Goal: Find specific page/section: Find specific page/section

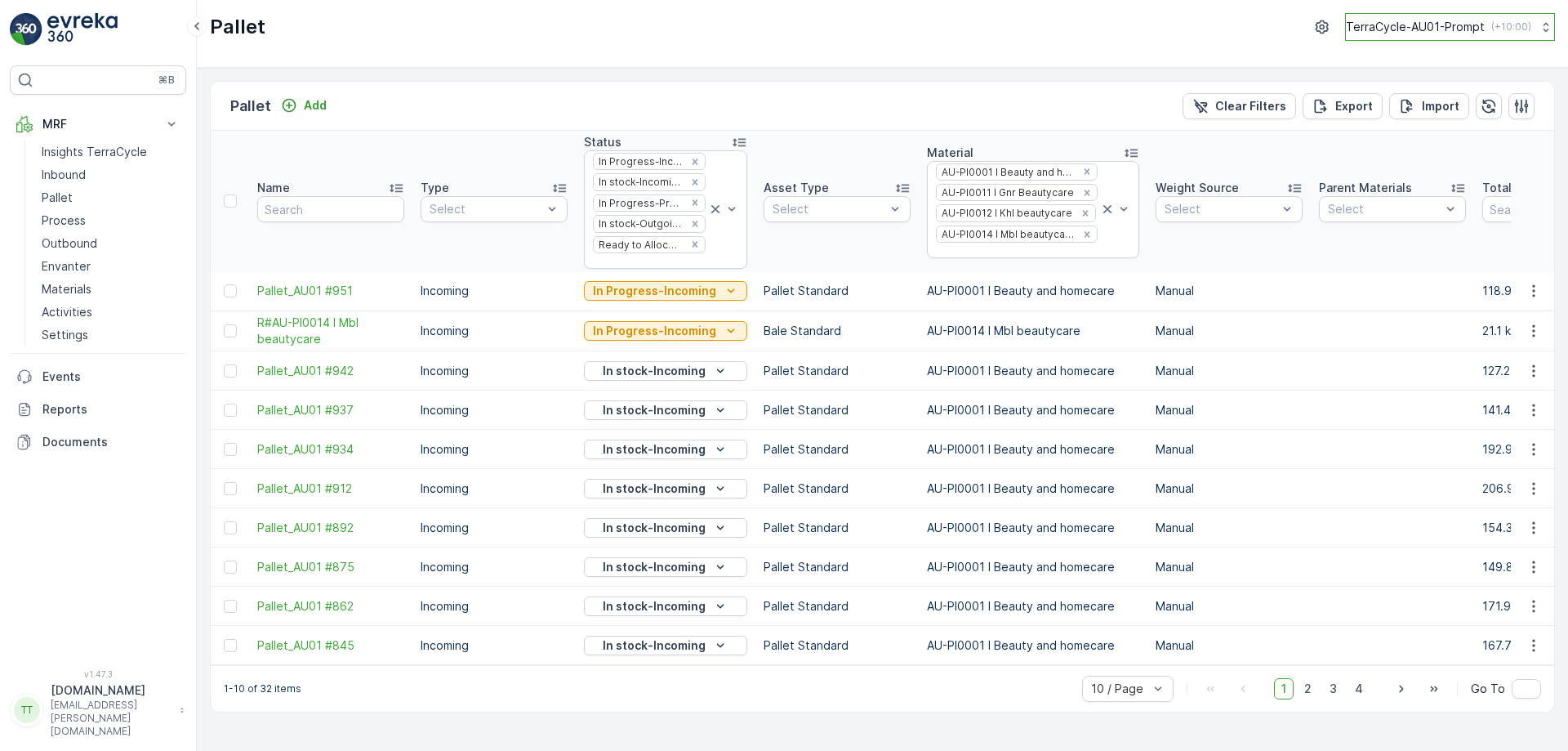
click at [1413, 31] on p "TerraCycle-AU01-Prompt" at bounding box center [1416, 27] width 139 height 16
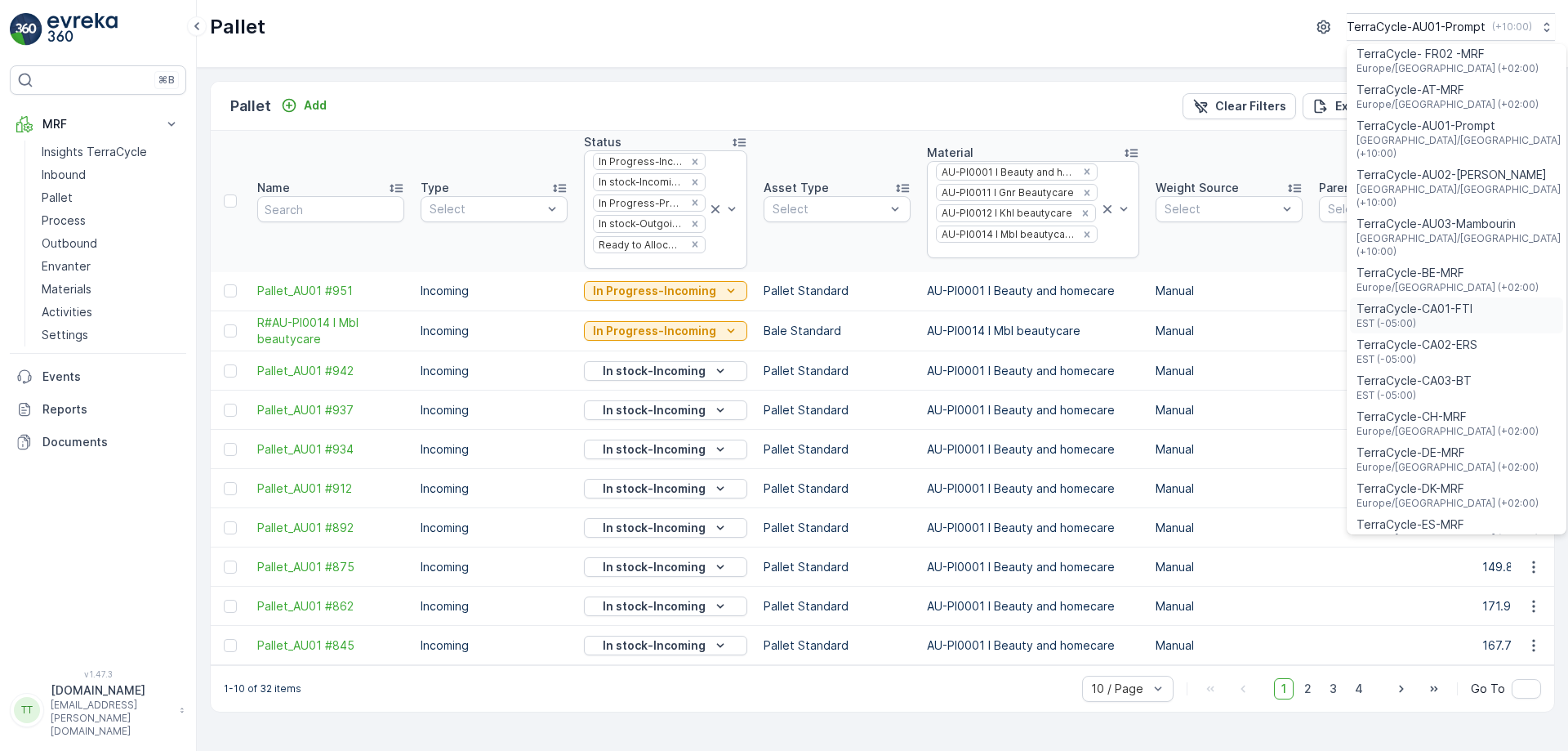
scroll to position [80, 0]
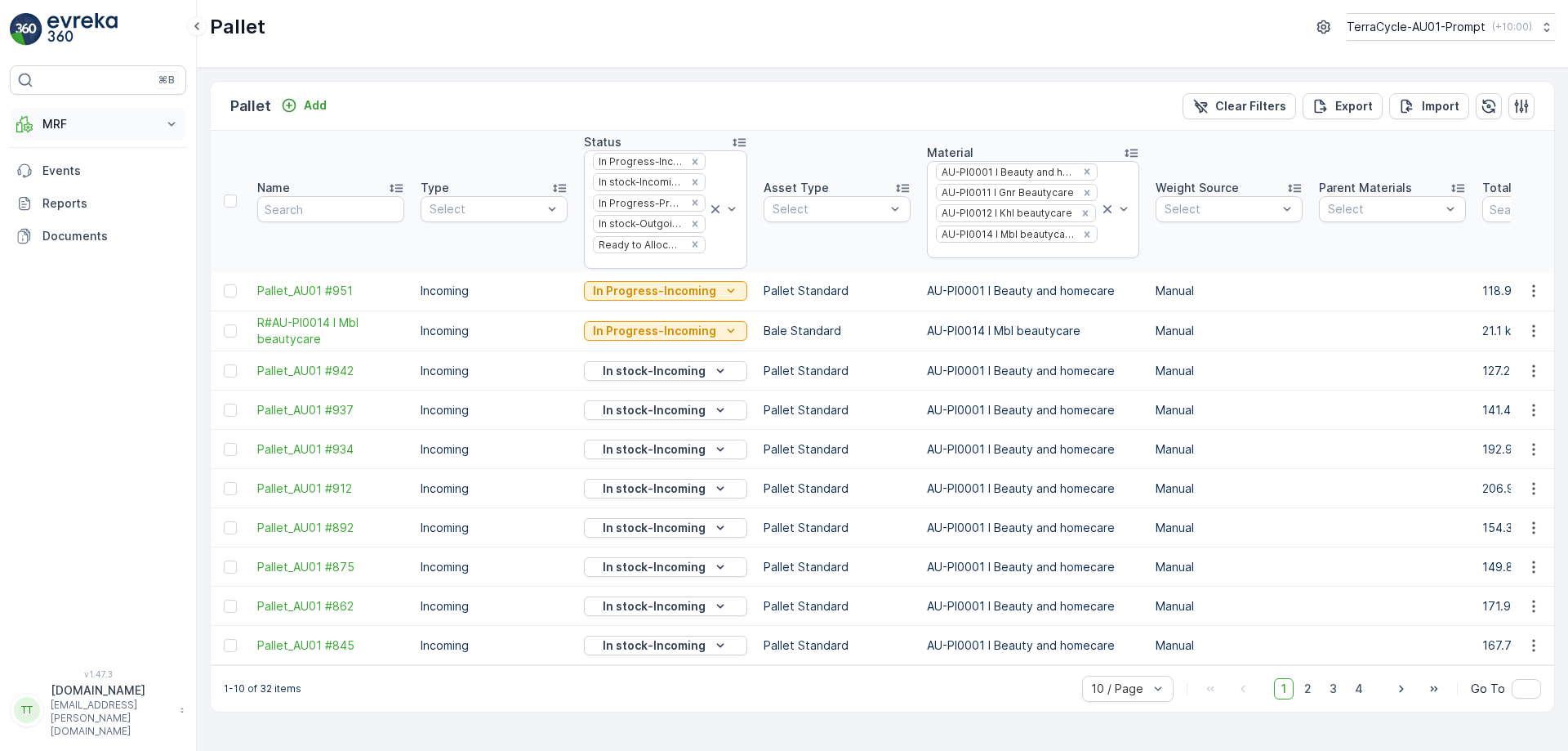
click at [81, 133] on button "MRF" at bounding box center [98, 124] width 177 height 33
click at [80, 220] on p "Process" at bounding box center [64, 221] width 44 height 16
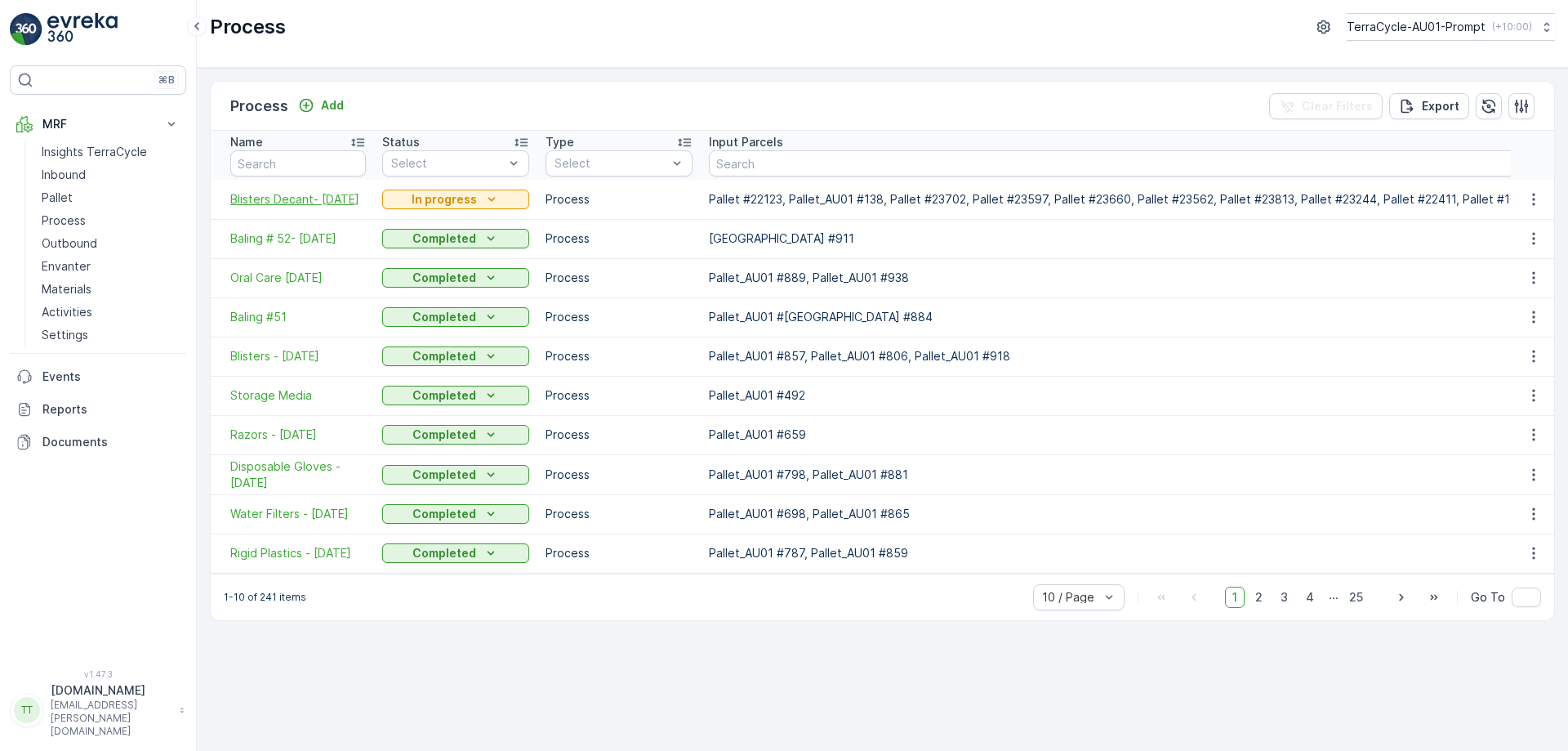
click at [281, 203] on span "Blisters Decant- 11.8.25" at bounding box center [299, 200] width 136 height 16
click at [466, 74] on div "Process Add Clear Filters Export Name Status Select Type Select Input Parcels O…" at bounding box center [883, 409] width 1372 height 683
click at [1386, 26] on p "TerraCycle-AU01-Prompt" at bounding box center [1416, 27] width 139 height 16
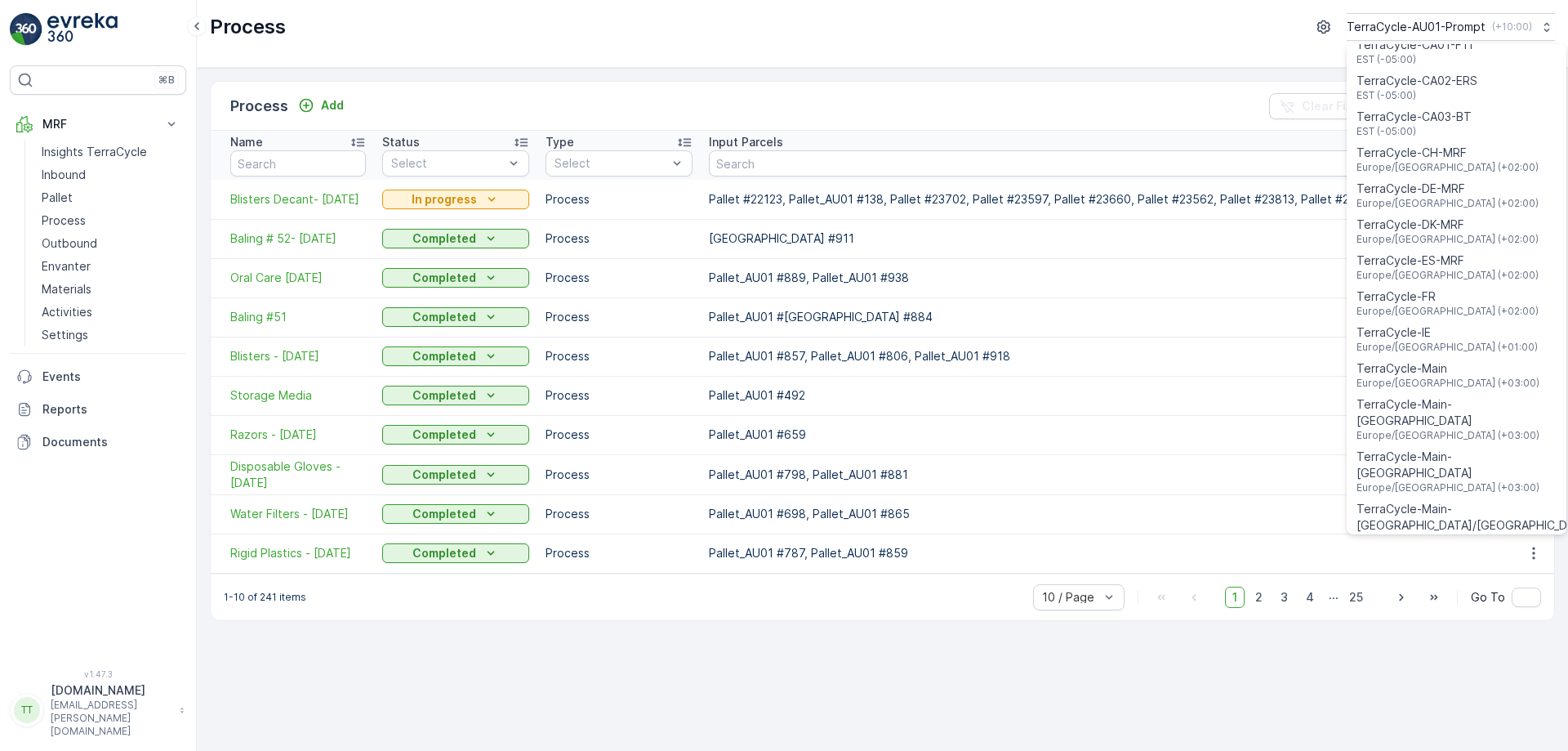
scroll to position [447, 0]
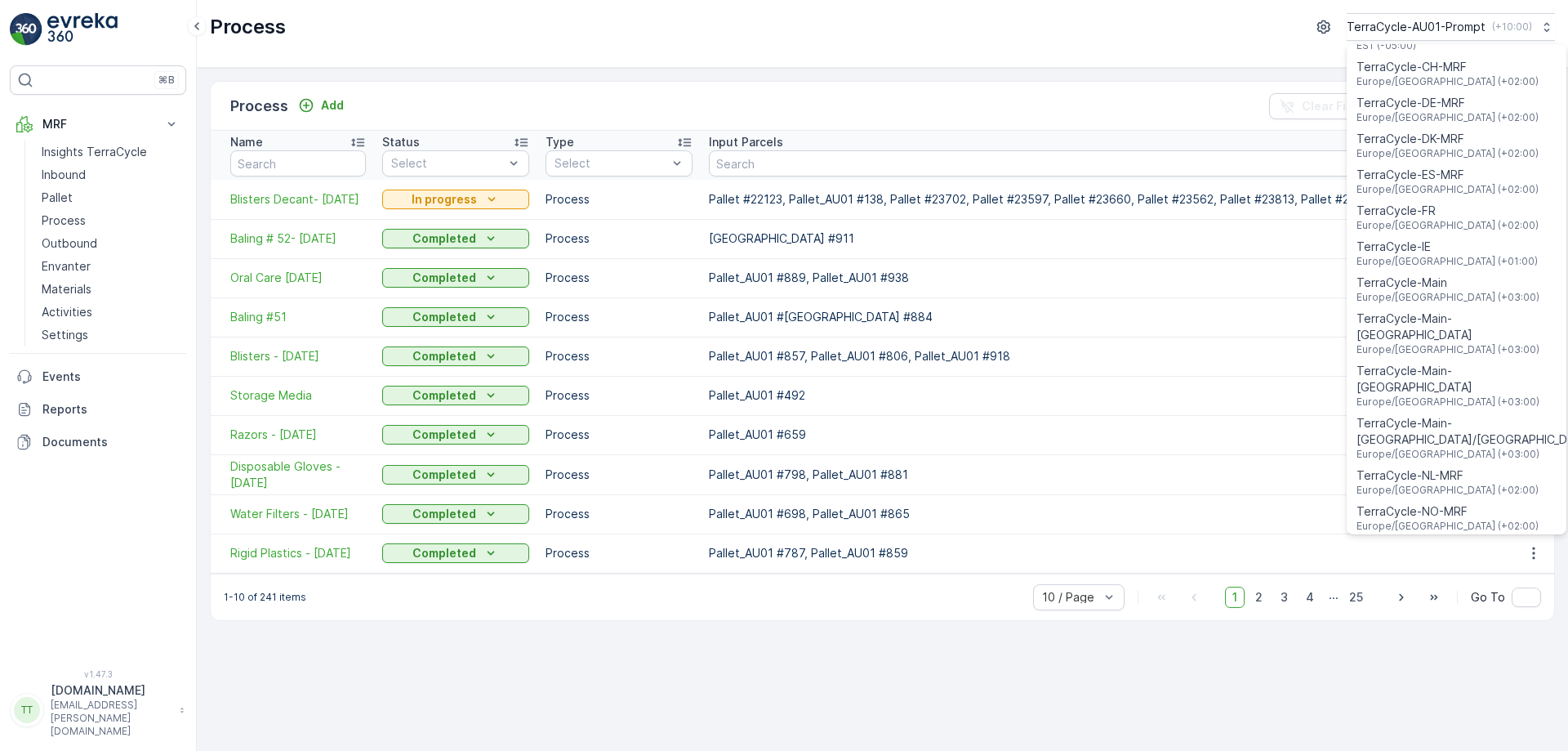
click at [1417, 539] on span "TerraCycle-NZ01-TripleP" at bounding box center [1425, 547] width 137 height 16
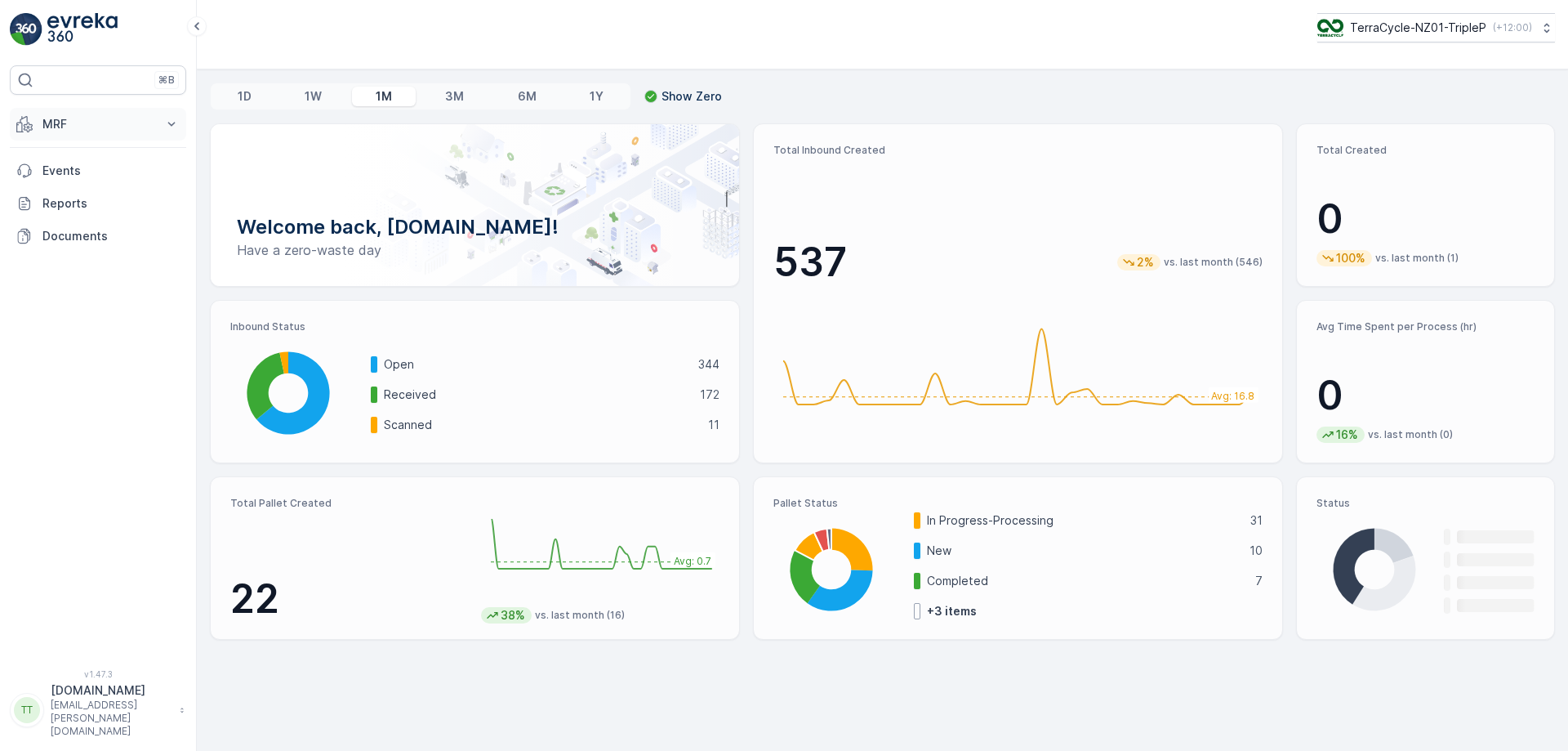
click at [81, 124] on p "MRF" at bounding box center [98, 124] width 111 height 16
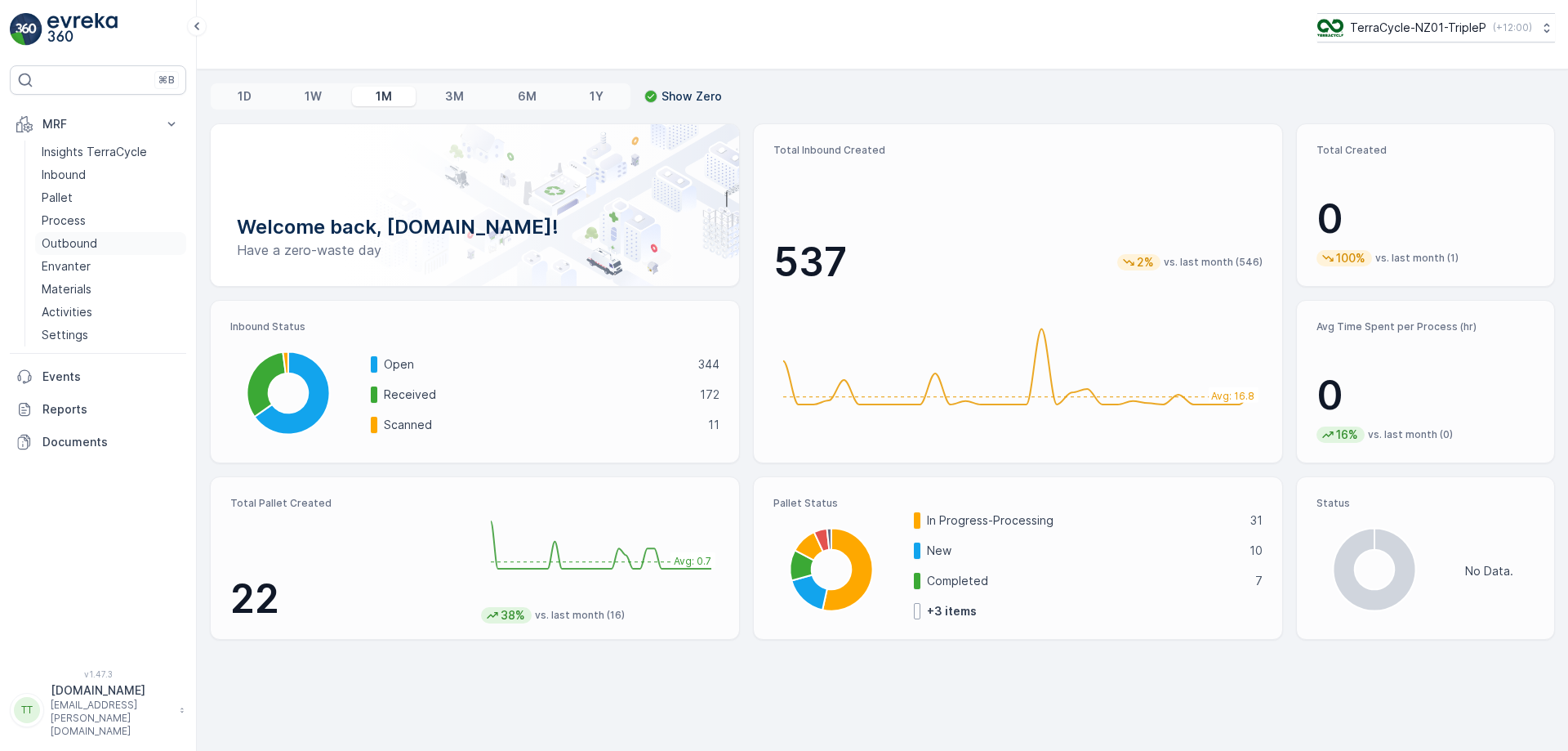
click at [92, 247] on p "Outbound" at bounding box center [70, 244] width 56 height 16
